Goal: Find specific page/section: Find specific page/section

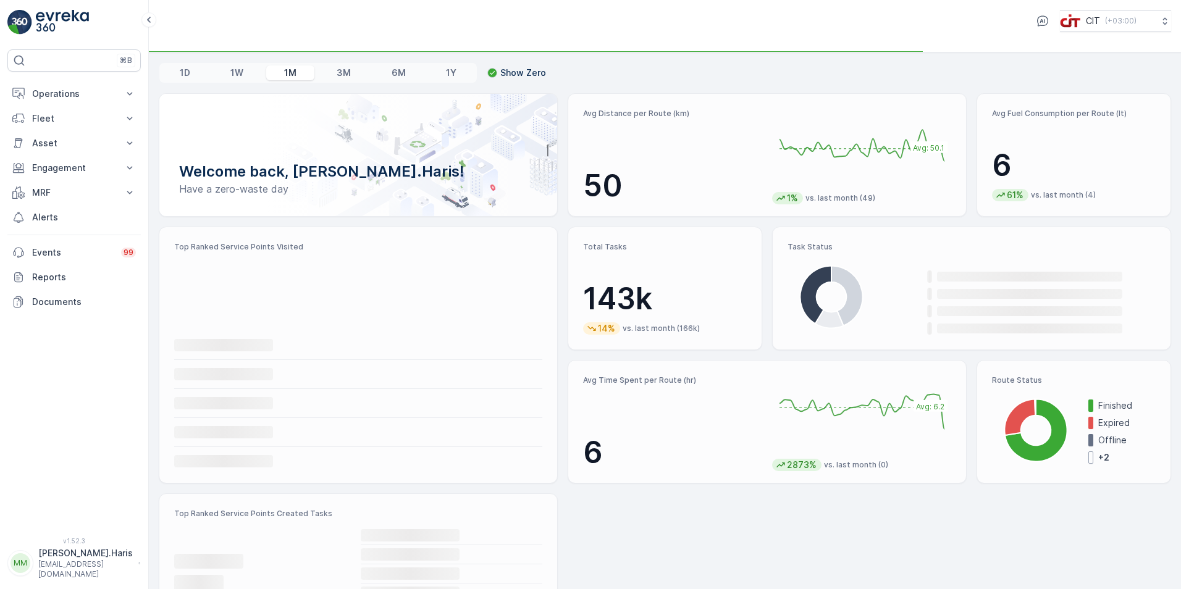
click at [76, 99] on p "Operations" at bounding box center [74, 94] width 84 height 12
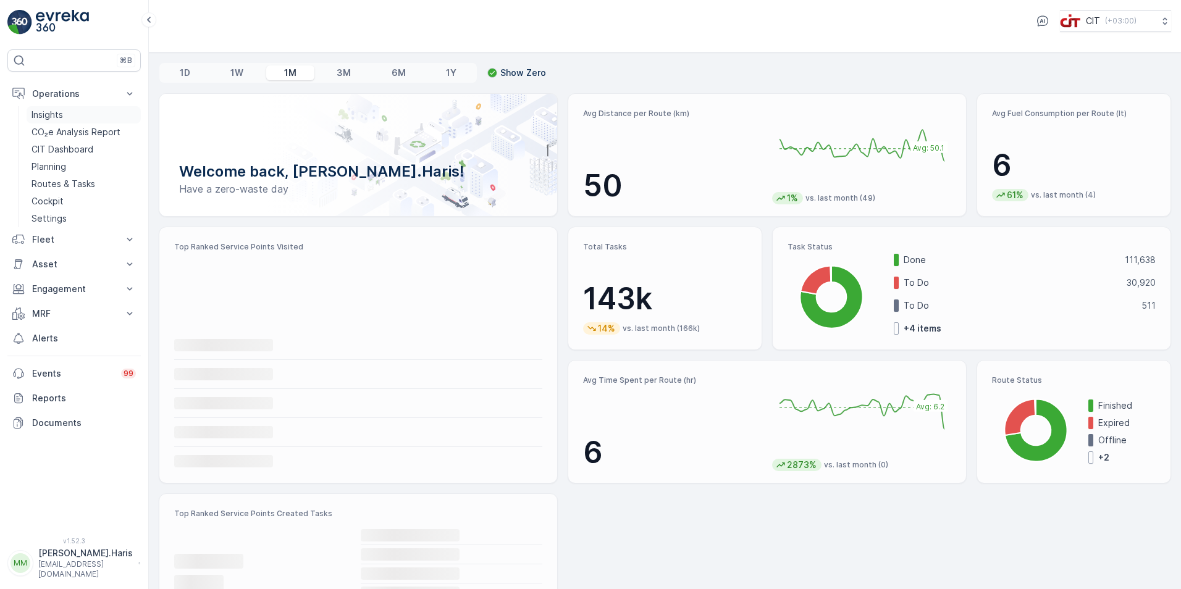
click at [67, 113] on link "Insights" at bounding box center [84, 114] width 114 height 17
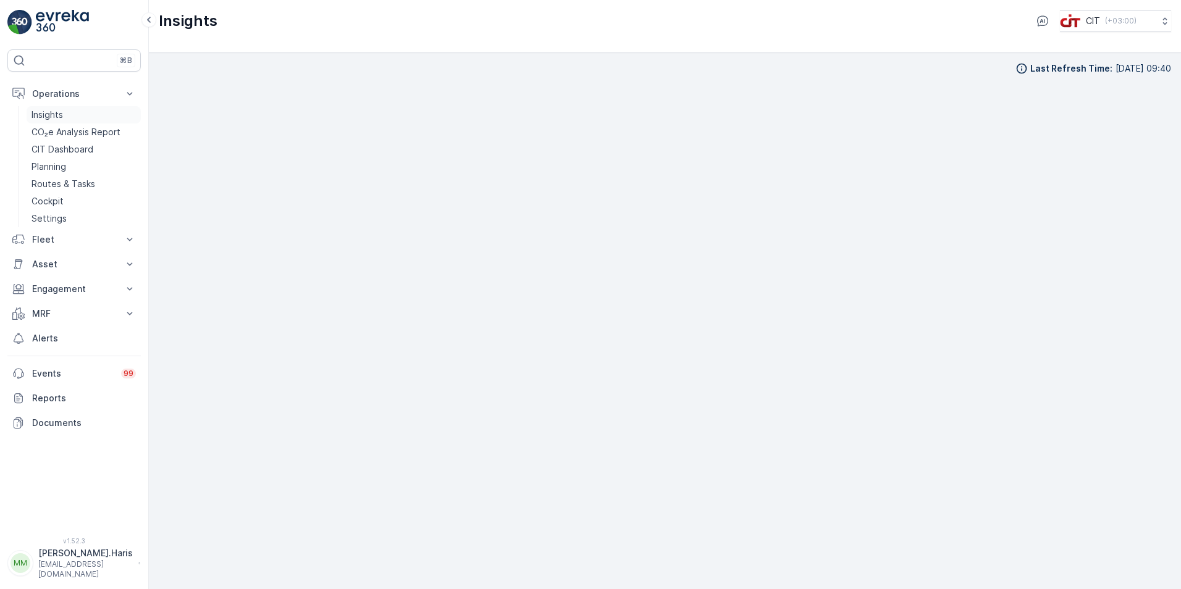
click at [56, 112] on p "Insights" at bounding box center [46, 115] width 31 height 12
click at [97, 111] on link "Insights" at bounding box center [84, 114] width 114 height 17
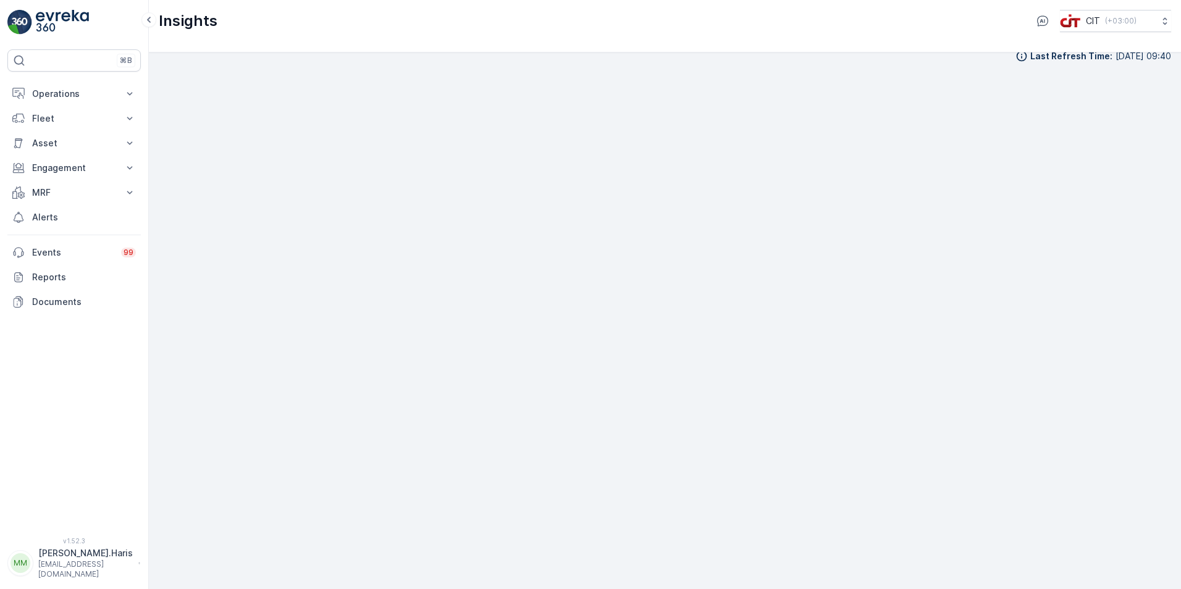
scroll to position [14, 0]
